Goal: Navigation & Orientation: Find specific page/section

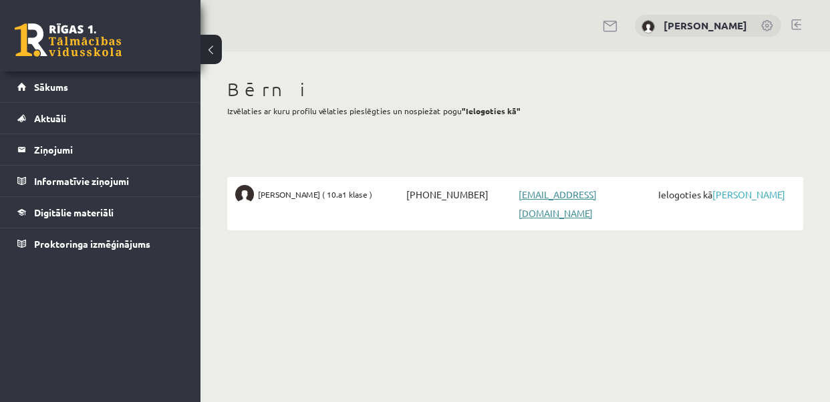
click at [597, 194] on link "tommydalderis@icloud.com" at bounding box center [558, 203] width 78 height 31
click at [756, 189] on link "[PERSON_NAME]" at bounding box center [748, 194] width 73 height 12
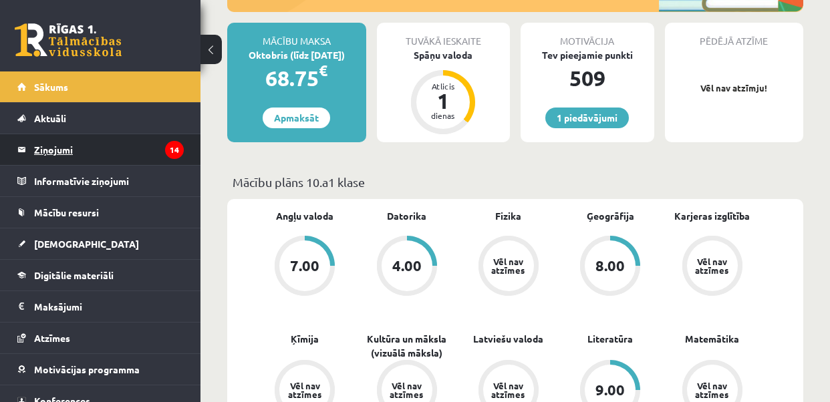
click at [120, 145] on legend "Ziņojumi 14" at bounding box center [109, 149] width 150 height 31
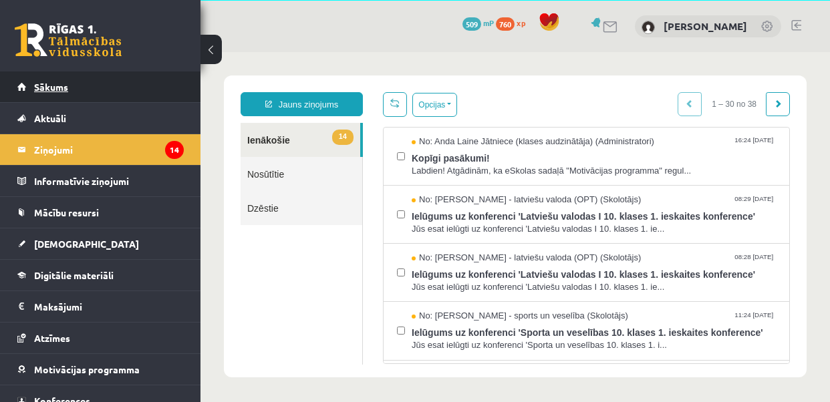
click at [77, 81] on link "Sākums" at bounding box center [100, 86] width 166 height 31
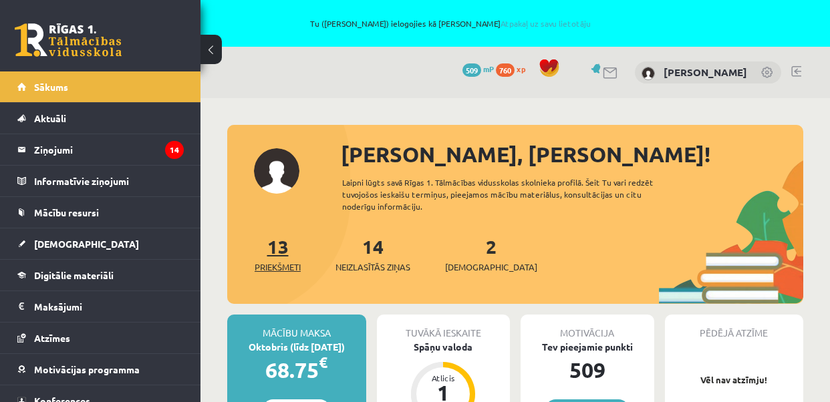
click at [283, 241] on link "13 Priekšmeti" at bounding box center [278, 254] width 46 height 39
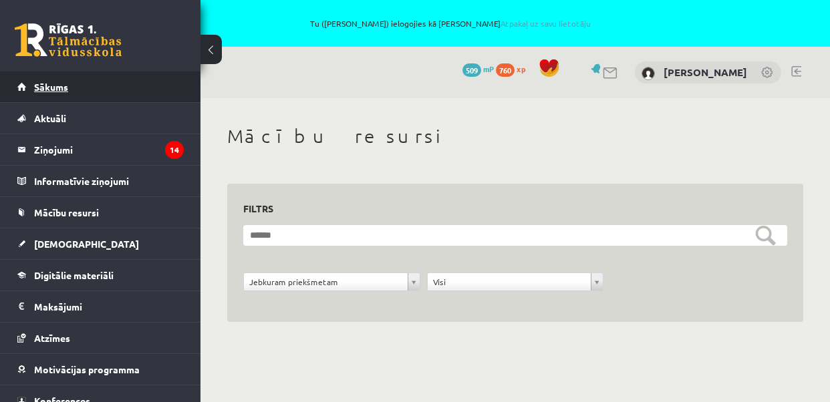
click at [138, 89] on link "Sākums" at bounding box center [100, 86] width 166 height 31
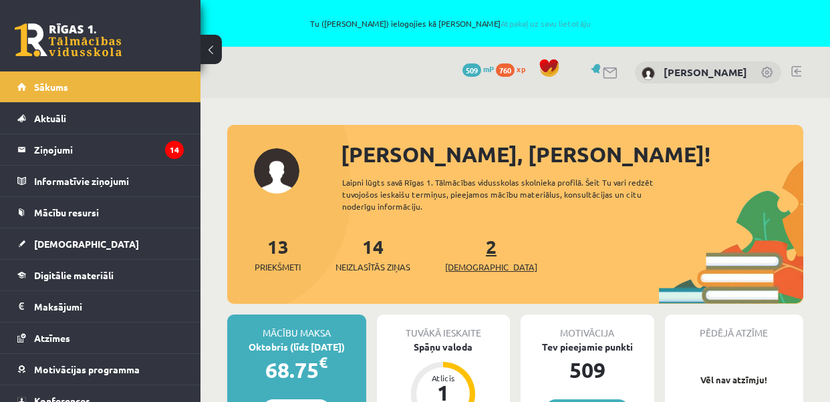
click at [469, 249] on link "2 Ieskaites" at bounding box center [491, 254] width 92 height 39
